Goal: Entertainment & Leisure: Consume media (video, audio)

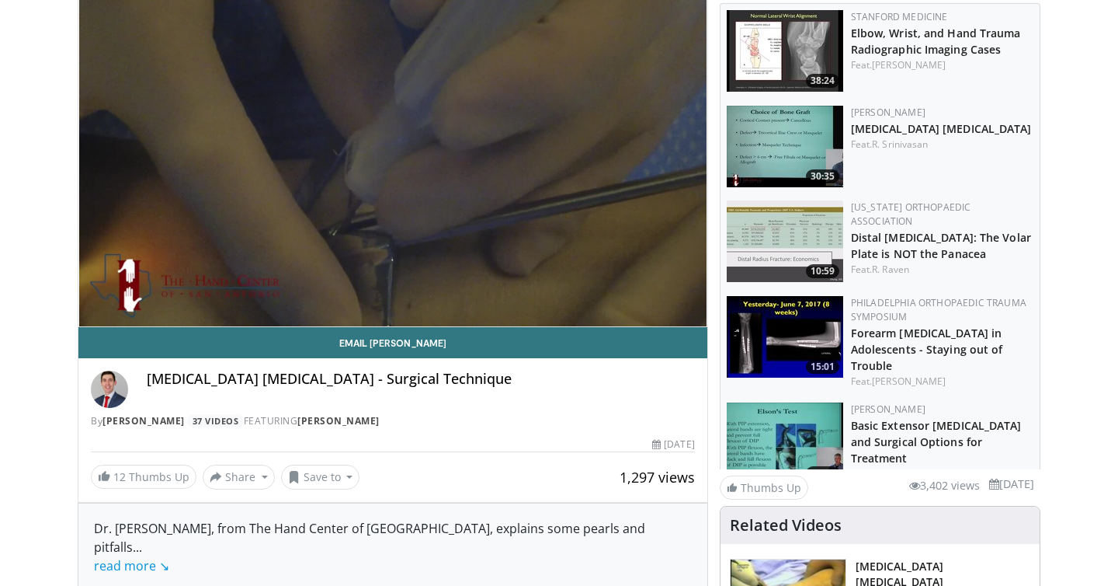
scroll to position [84, 0]
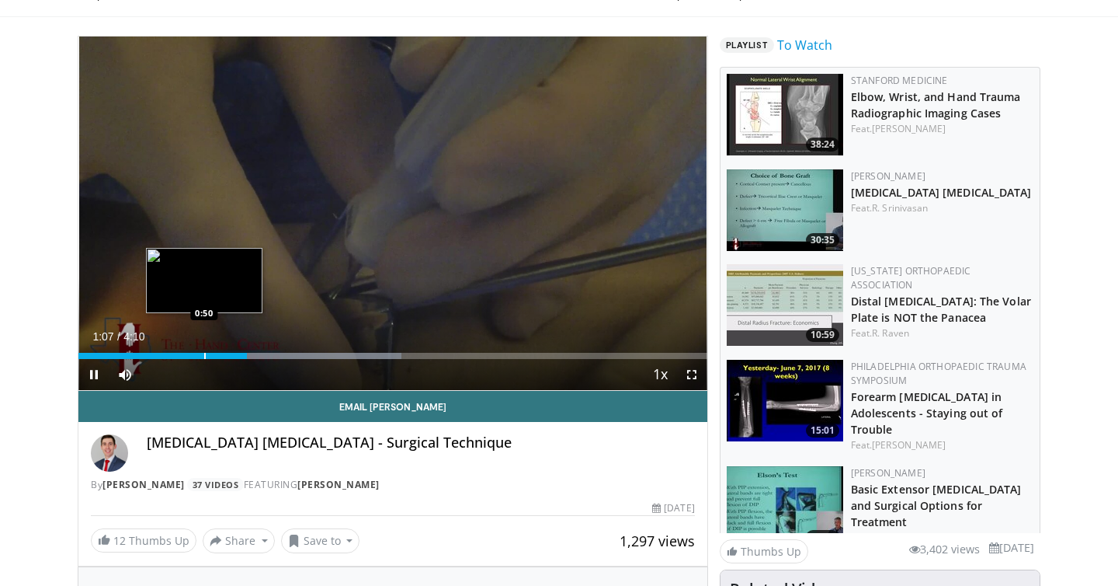
click at [204, 353] on div "Progress Bar" at bounding box center [205, 356] width 2 height 6
click at [223, 353] on div "Progress Bar" at bounding box center [224, 356] width 2 height 6
click at [228, 351] on div "Loaded : 51.36% 1:01 0:59" at bounding box center [392, 351] width 629 height 15
click at [193, 353] on div "Progress Bar" at bounding box center [194, 356] width 2 height 6
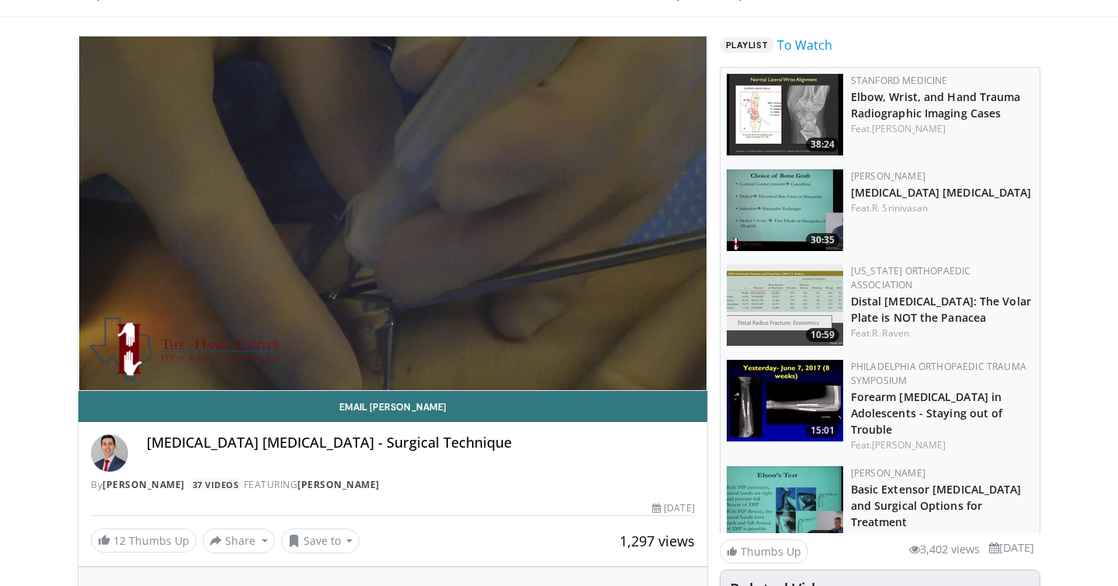
click at [95, 377] on div "10 seconds Tap to unmute" at bounding box center [392, 213] width 629 height 353
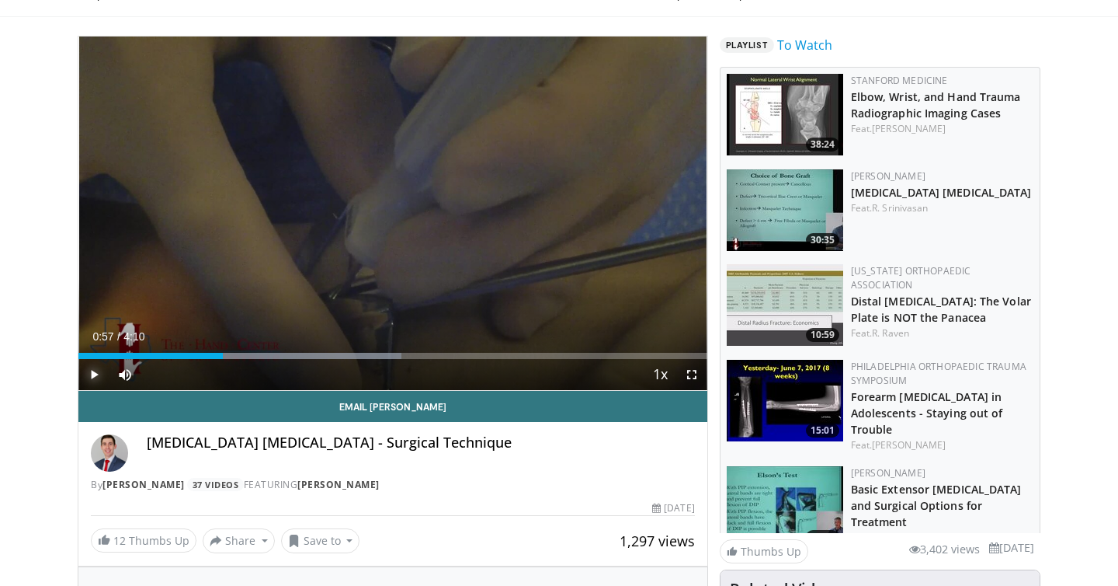
click at [95, 377] on span "Video Player" at bounding box center [93, 374] width 31 height 31
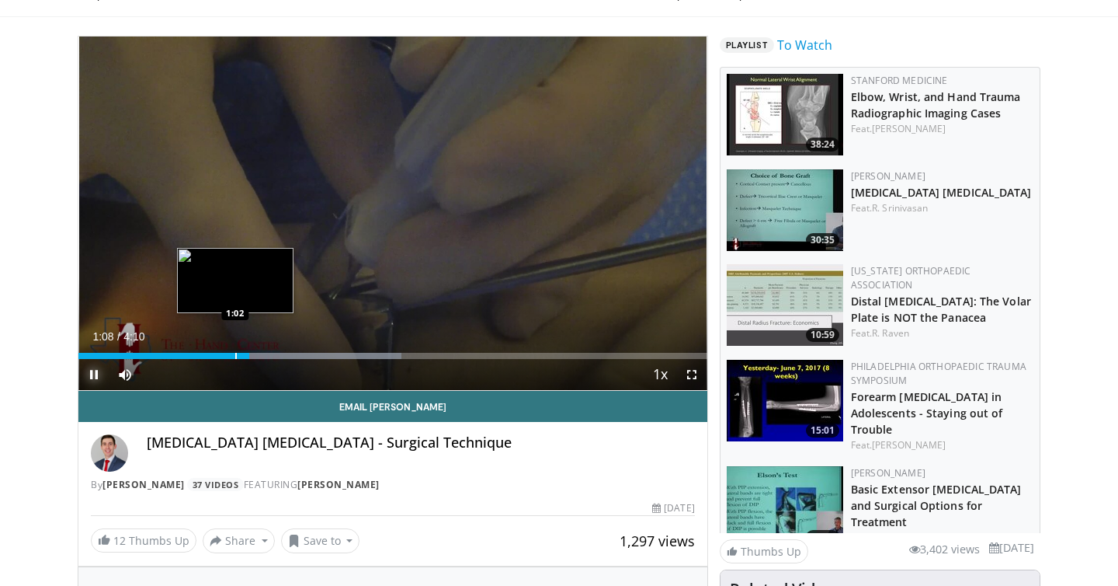
click at [235, 357] on div "Progress Bar" at bounding box center [236, 356] width 2 height 6
click at [92, 377] on span "Video Player" at bounding box center [93, 374] width 31 height 31
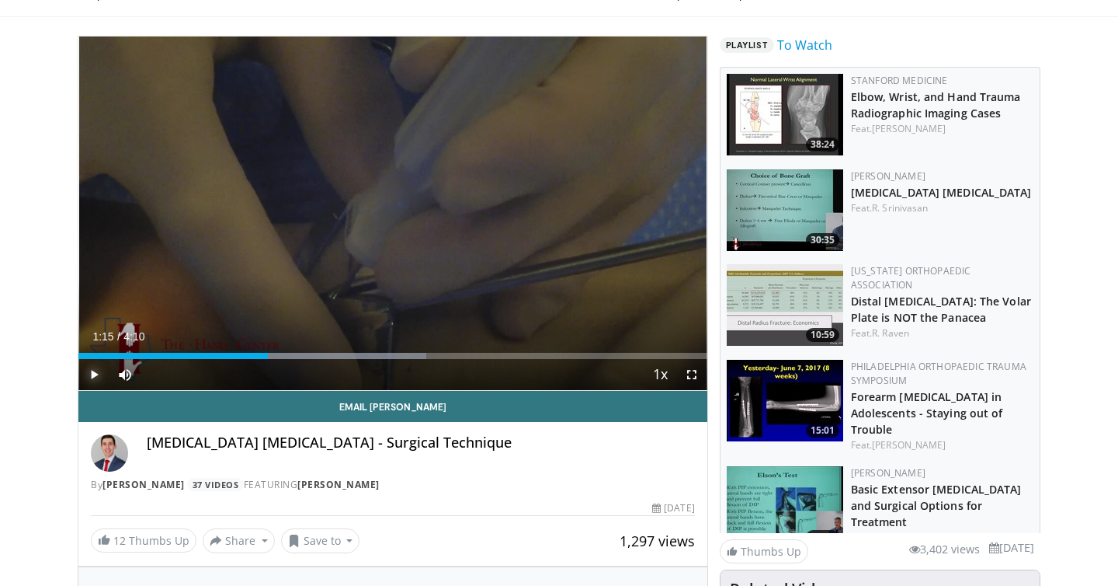
click at [96, 370] on span "Video Player" at bounding box center [93, 374] width 31 height 31
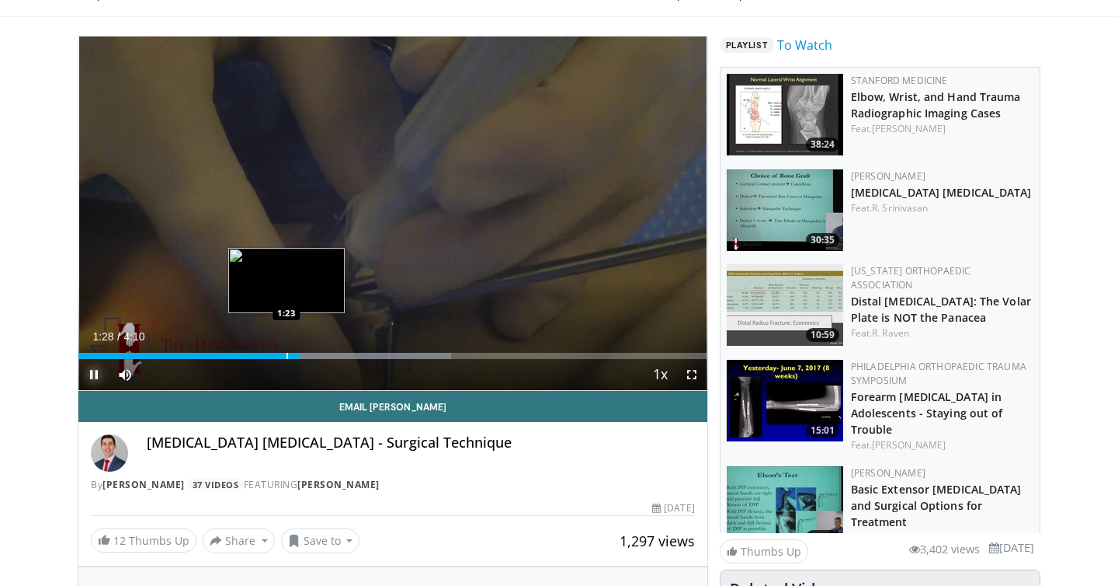
click at [287, 354] on div "Progress Bar" at bounding box center [288, 356] width 2 height 6
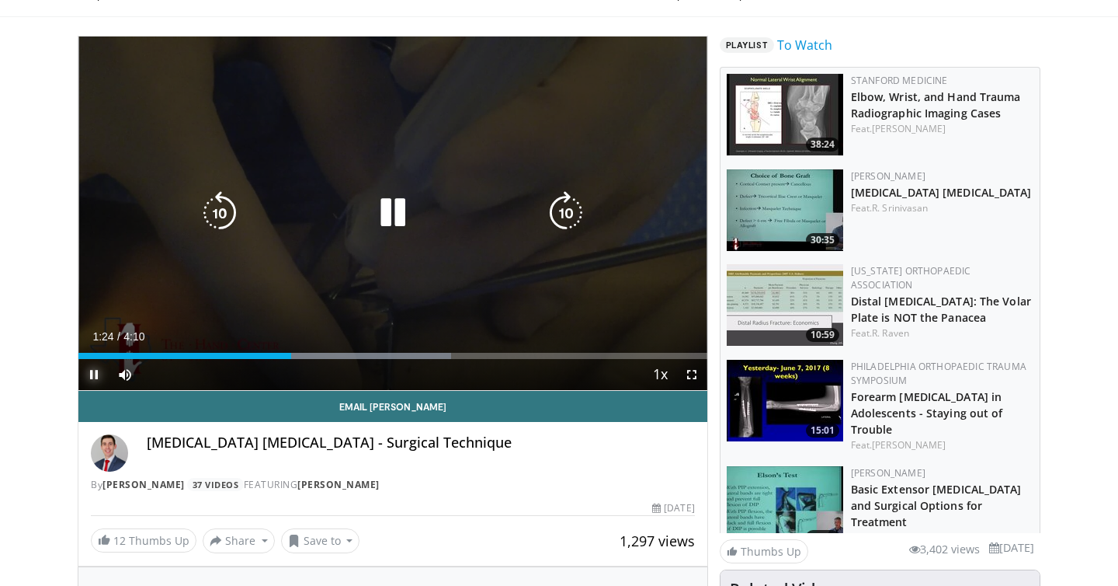
click at [273, 353] on div "1:24" at bounding box center [184, 356] width 213 height 6
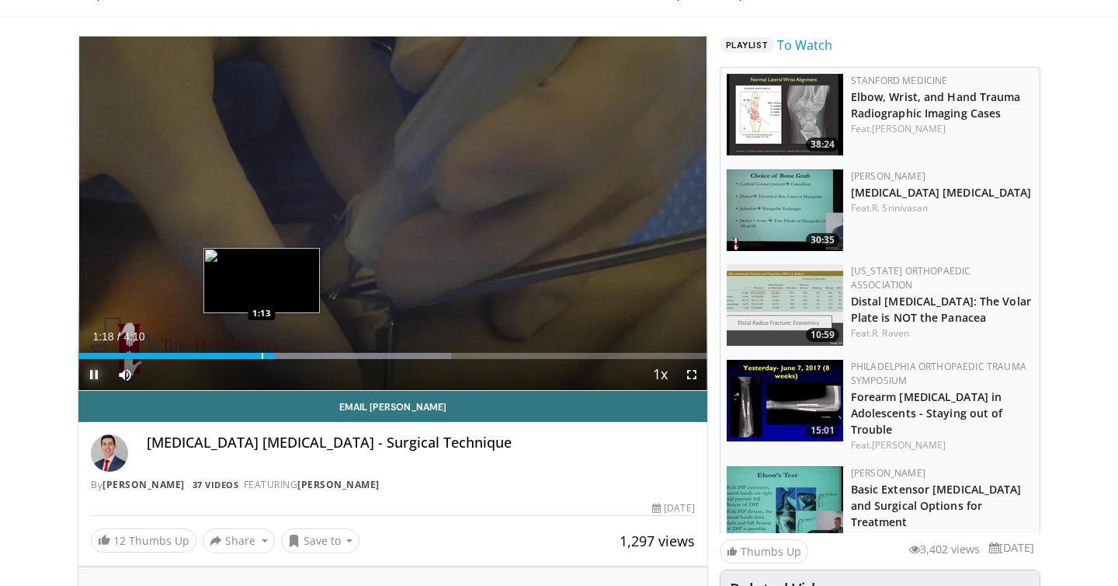
click at [262, 355] on div "Progress Bar" at bounding box center [263, 356] width 2 height 6
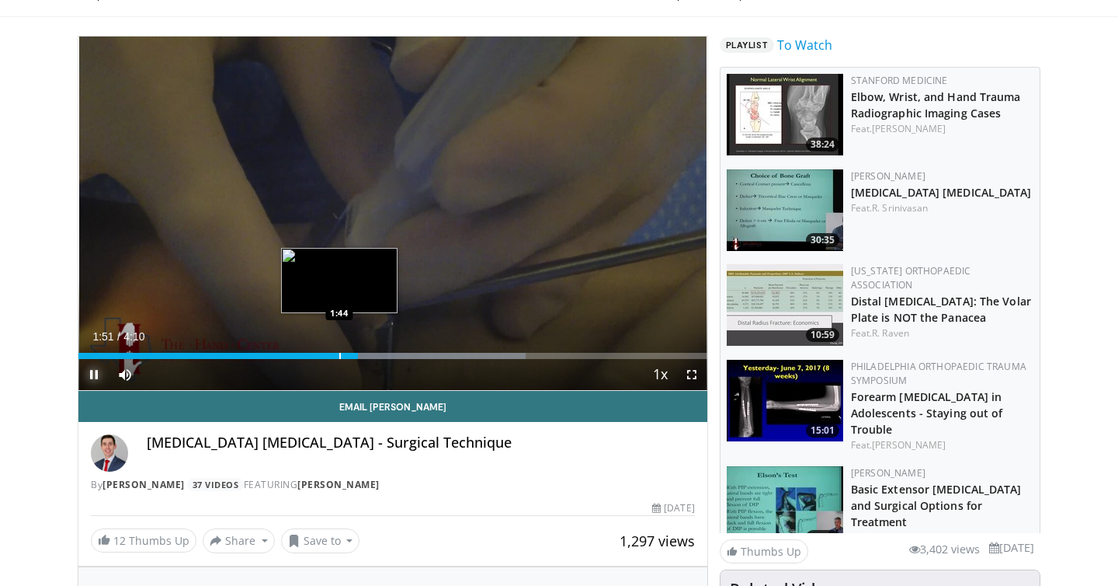
click at [339, 357] on div "Progress Bar" at bounding box center [340, 356] width 2 height 6
click at [103, 373] on span "Video Player" at bounding box center [93, 374] width 31 height 31
click at [96, 369] on span "Video Player" at bounding box center [93, 374] width 31 height 31
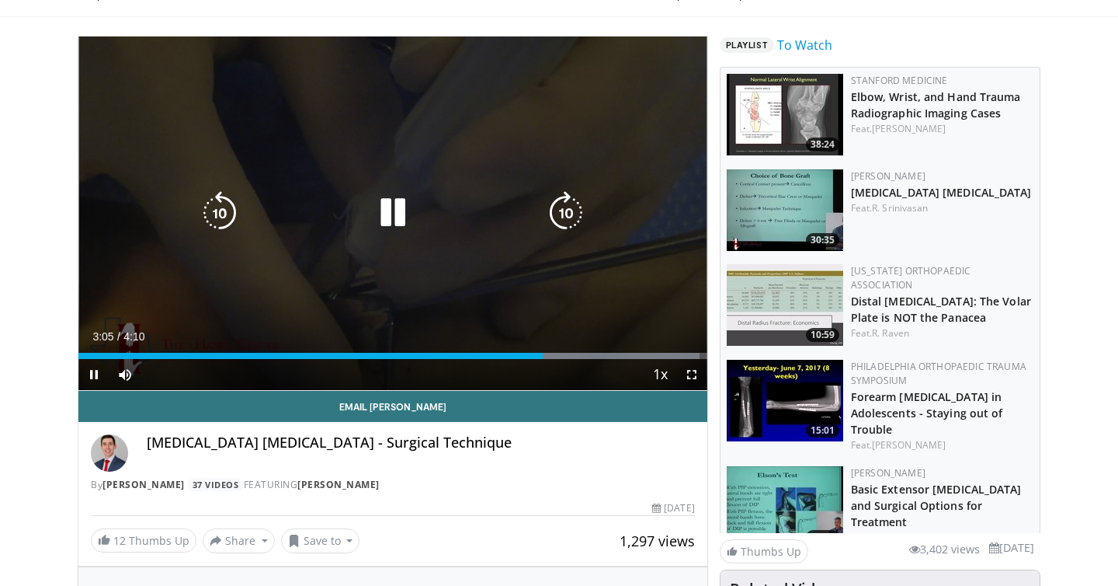
click at [391, 210] on icon "Video Player" at bounding box center [392, 212] width 43 height 43
